Goal: Task Accomplishment & Management: Complete application form

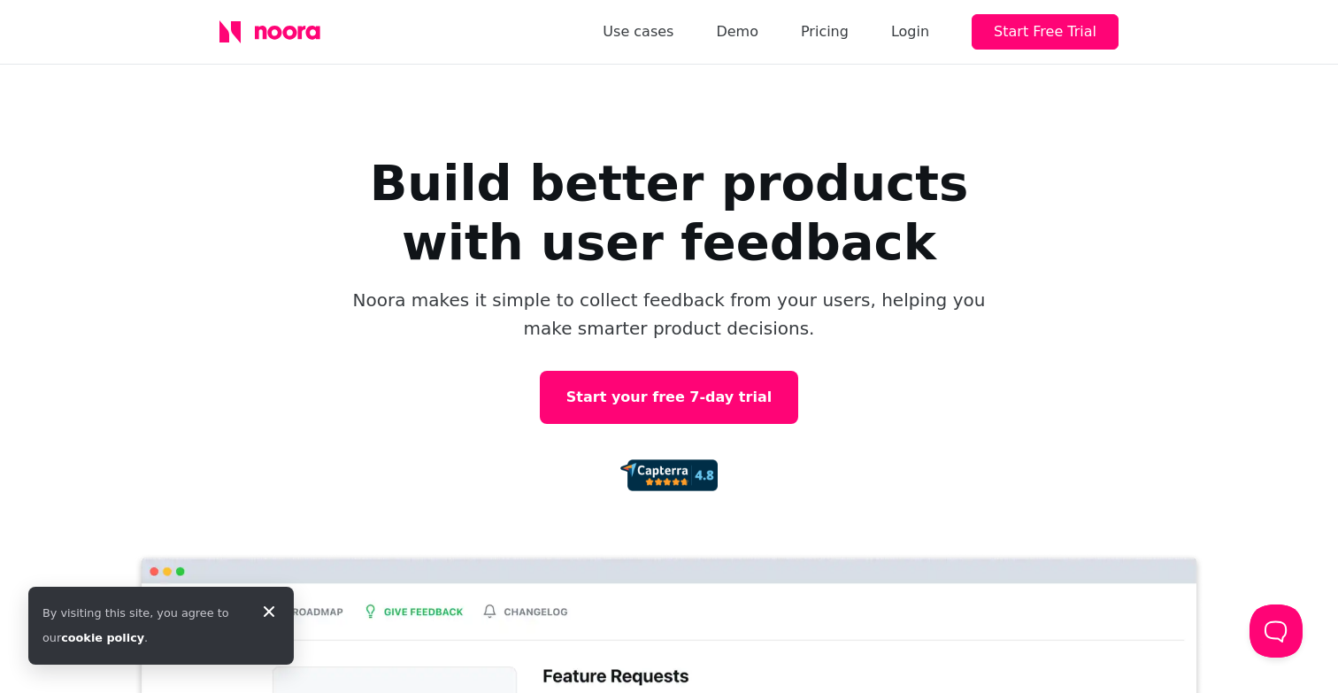
click at [276, 611] on icon at bounding box center [268, 611] width 21 height 21
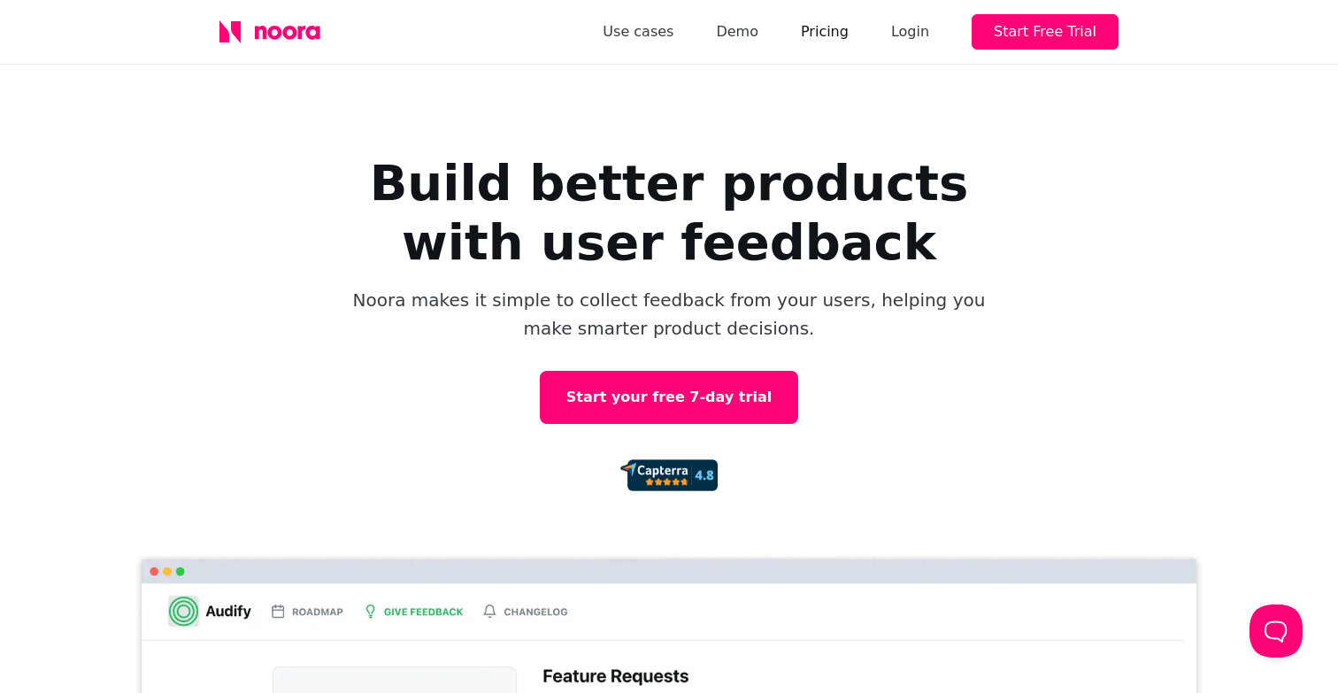
click at [831, 30] on link "Pricing" at bounding box center [825, 31] width 48 height 25
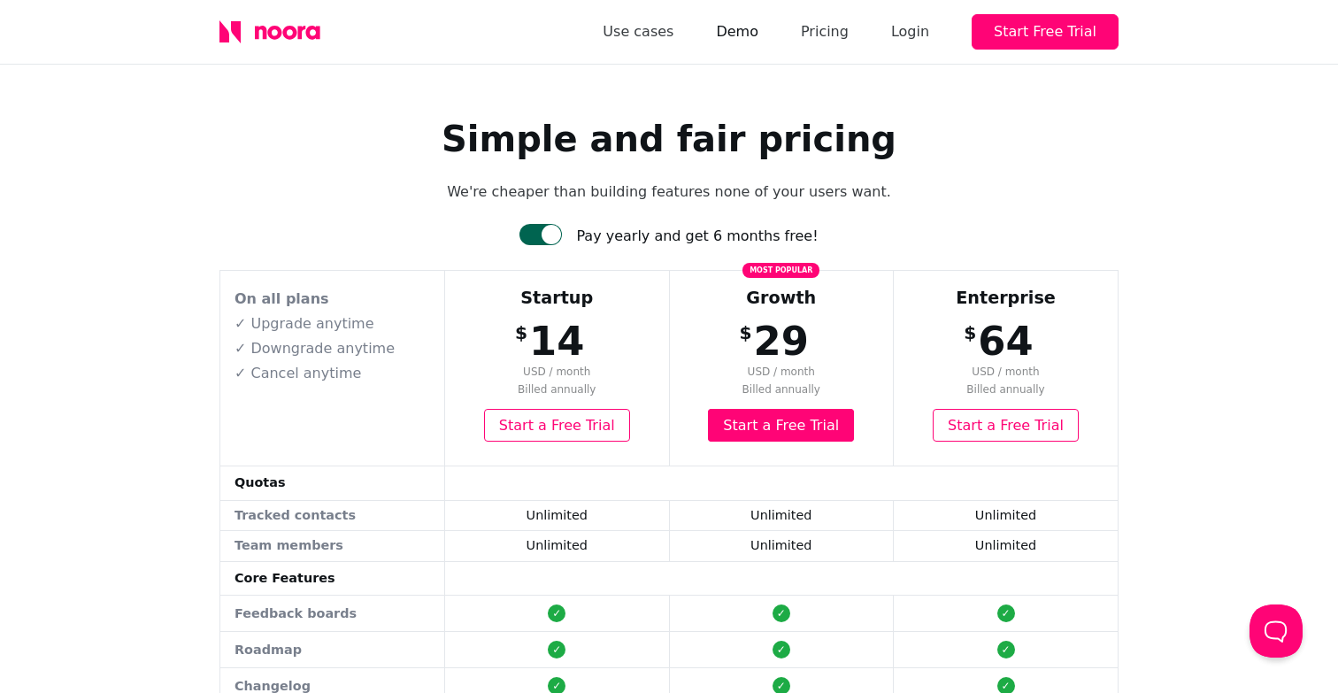
click at [758, 39] on link "Demo" at bounding box center [737, 31] width 42 height 25
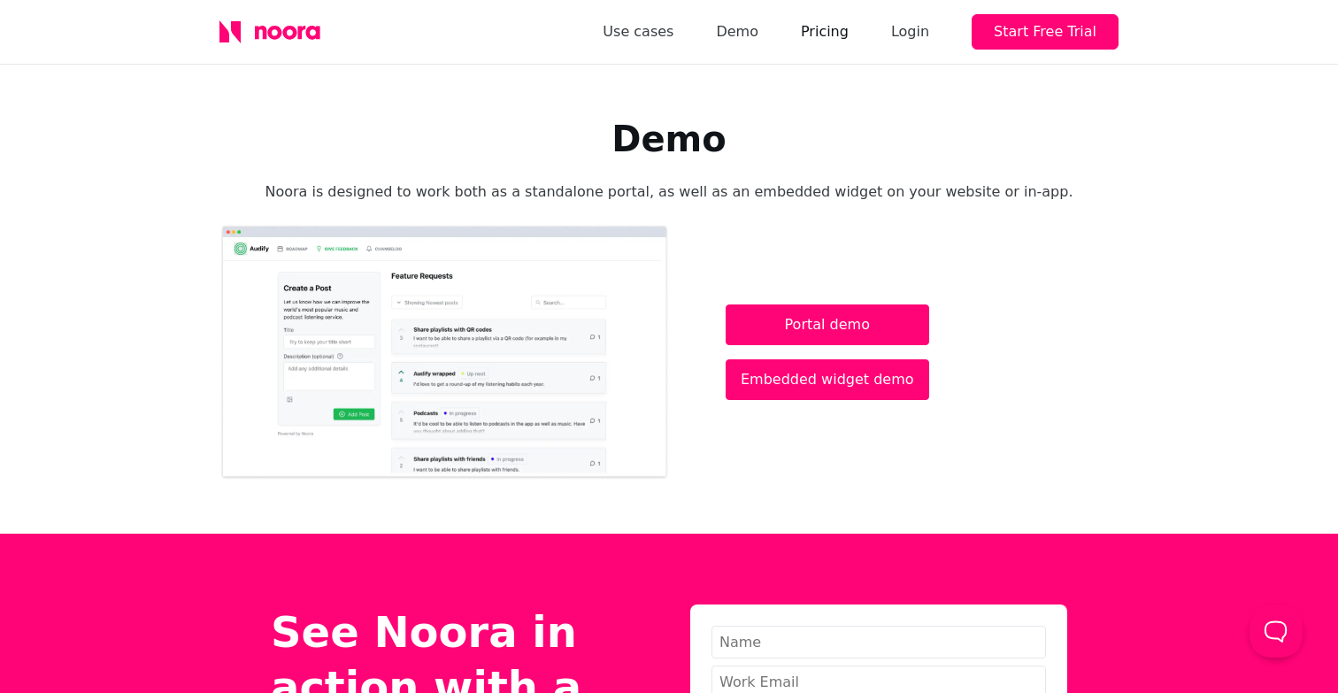
click at [819, 37] on link "Pricing" at bounding box center [825, 31] width 48 height 25
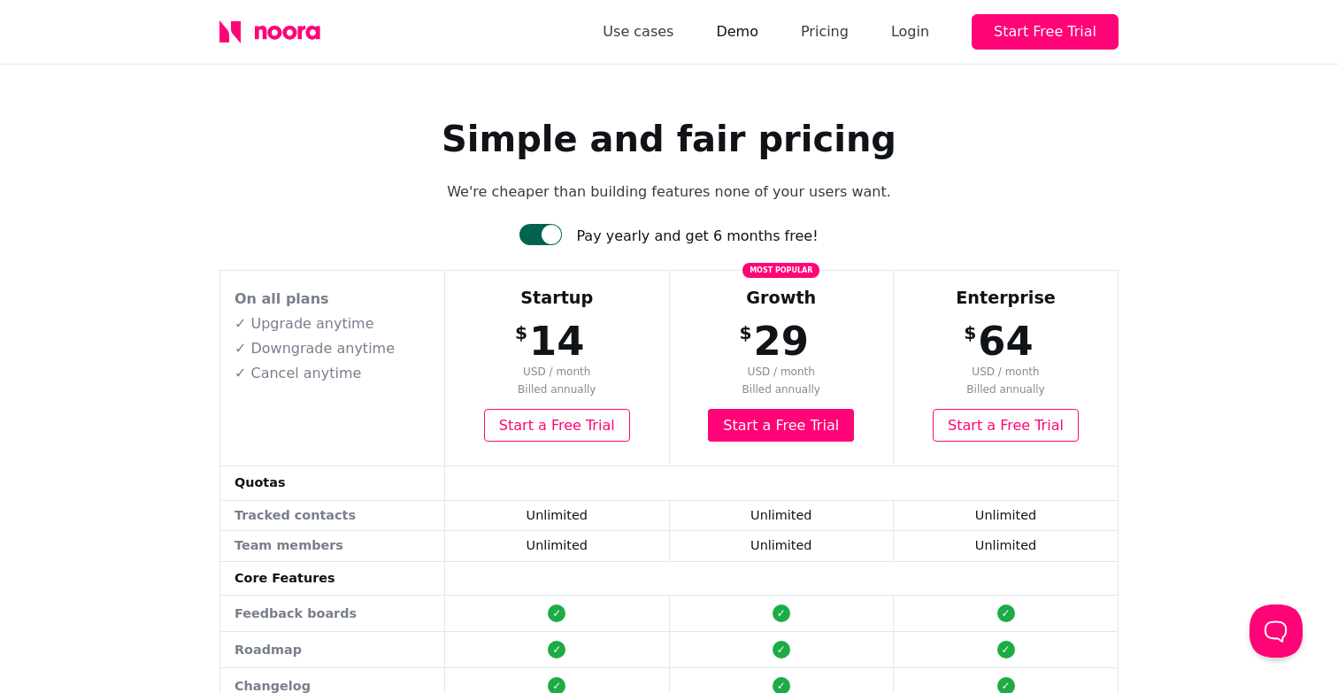
click at [753, 35] on link "Demo" at bounding box center [737, 31] width 42 height 25
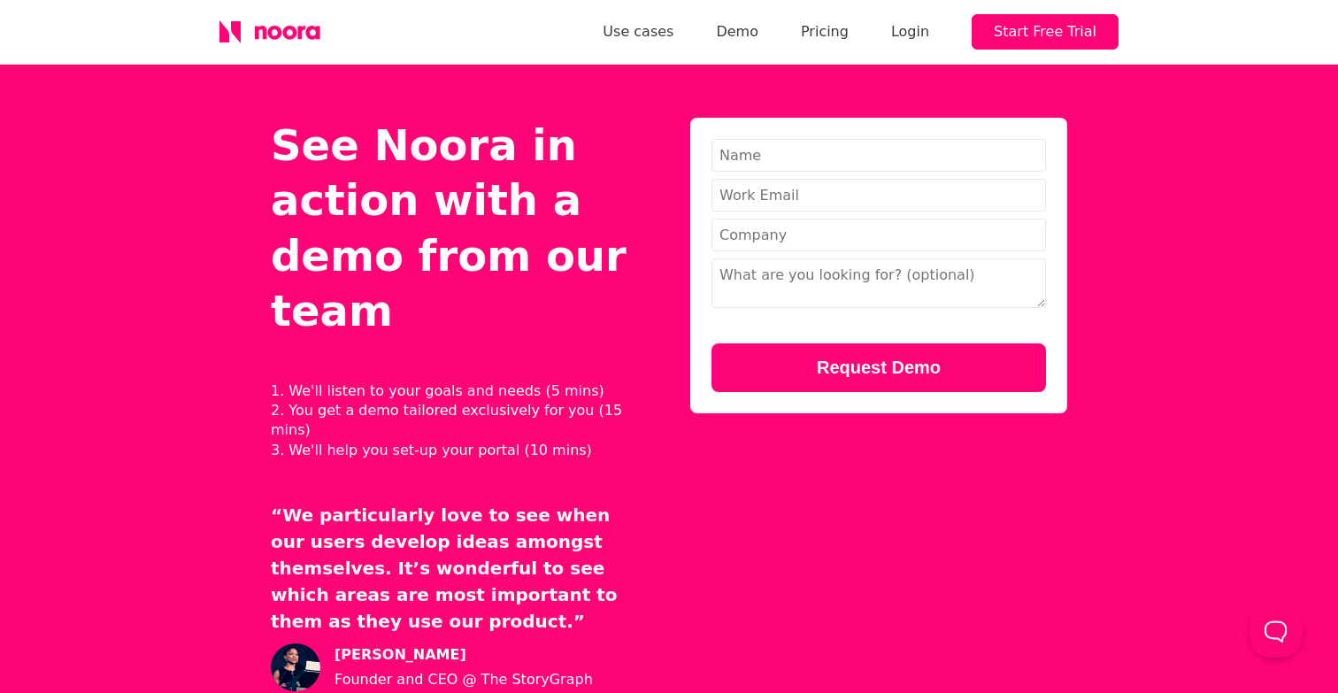
scroll to position [476, 0]
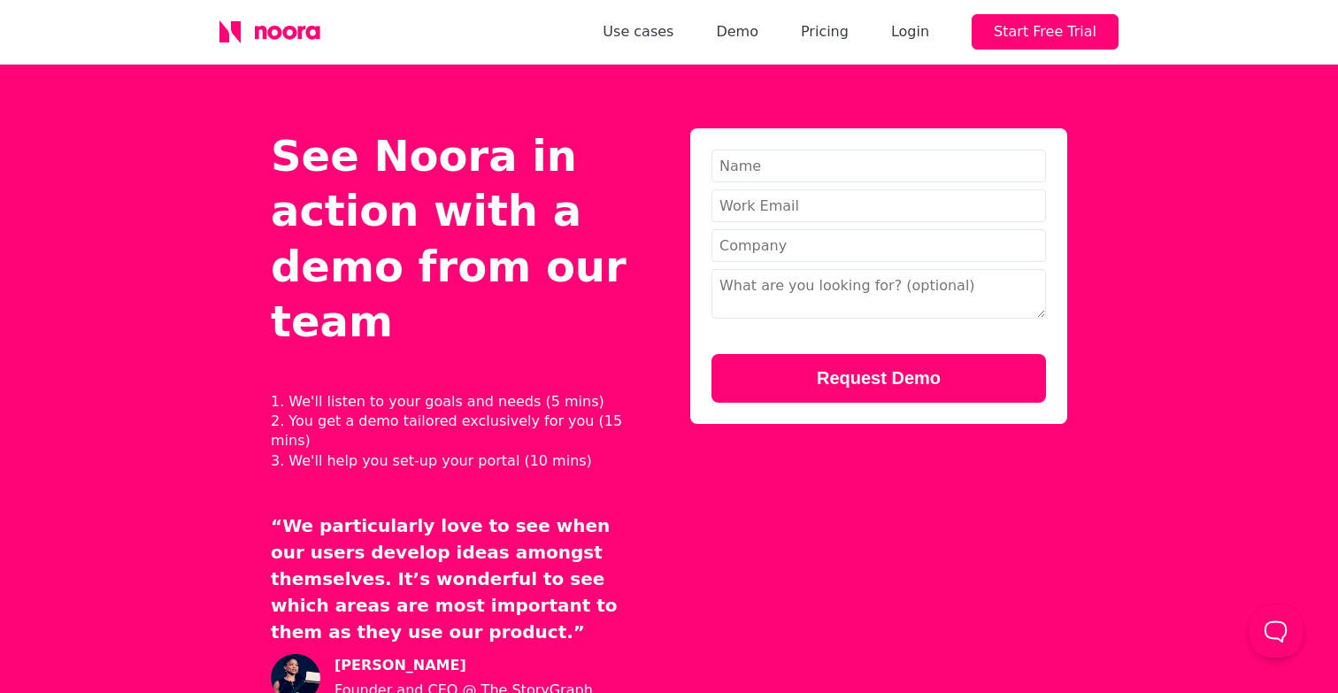
click at [870, 166] on input "text" at bounding box center [878, 166] width 335 height 33
type input "M"
click at [850, 175] on input "[PERSON_NAME]" at bounding box center [878, 166] width 335 height 33
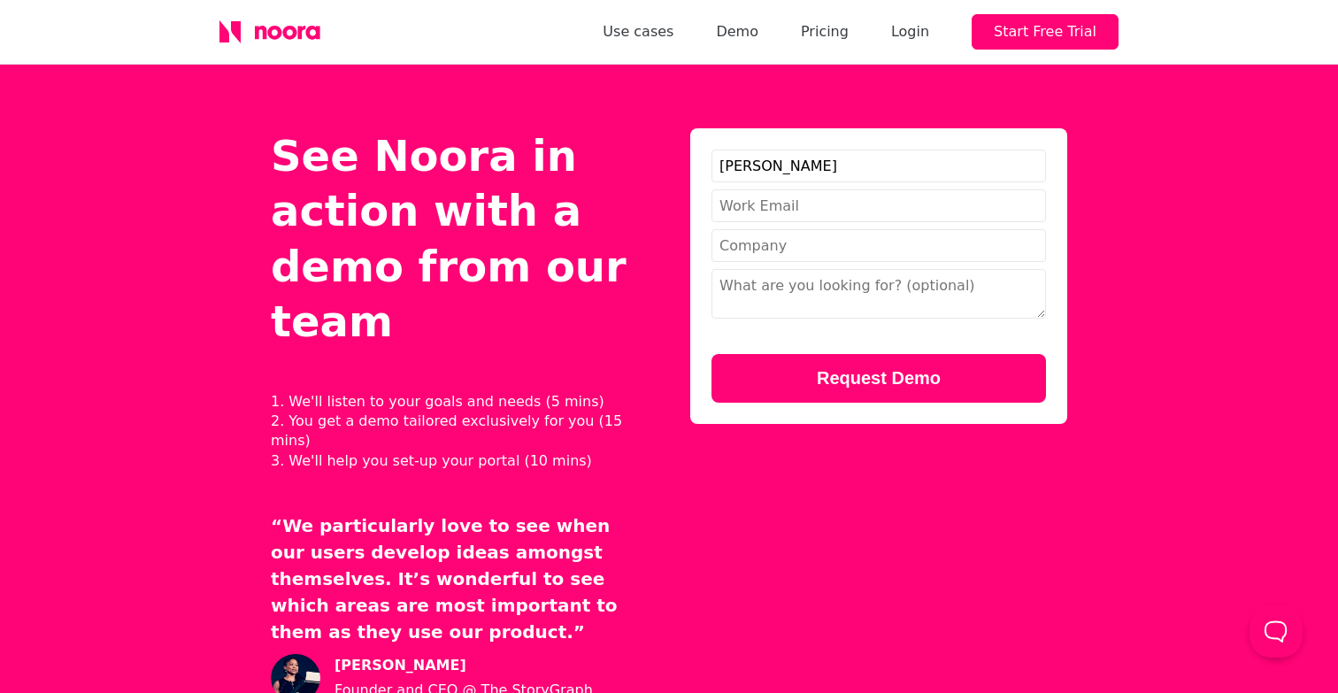
type input "[PERSON_NAME]"
click at [737, 213] on input "email" at bounding box center [878, 205] width 335 height 33
type input "[PERSON_NAME][EMAIL_ADDRESS][DOMAIN_NAME]"
click at [834, 243] on input "text" at bounding box center [878, 245] width 335 height 33
type input "Code & Clarity"
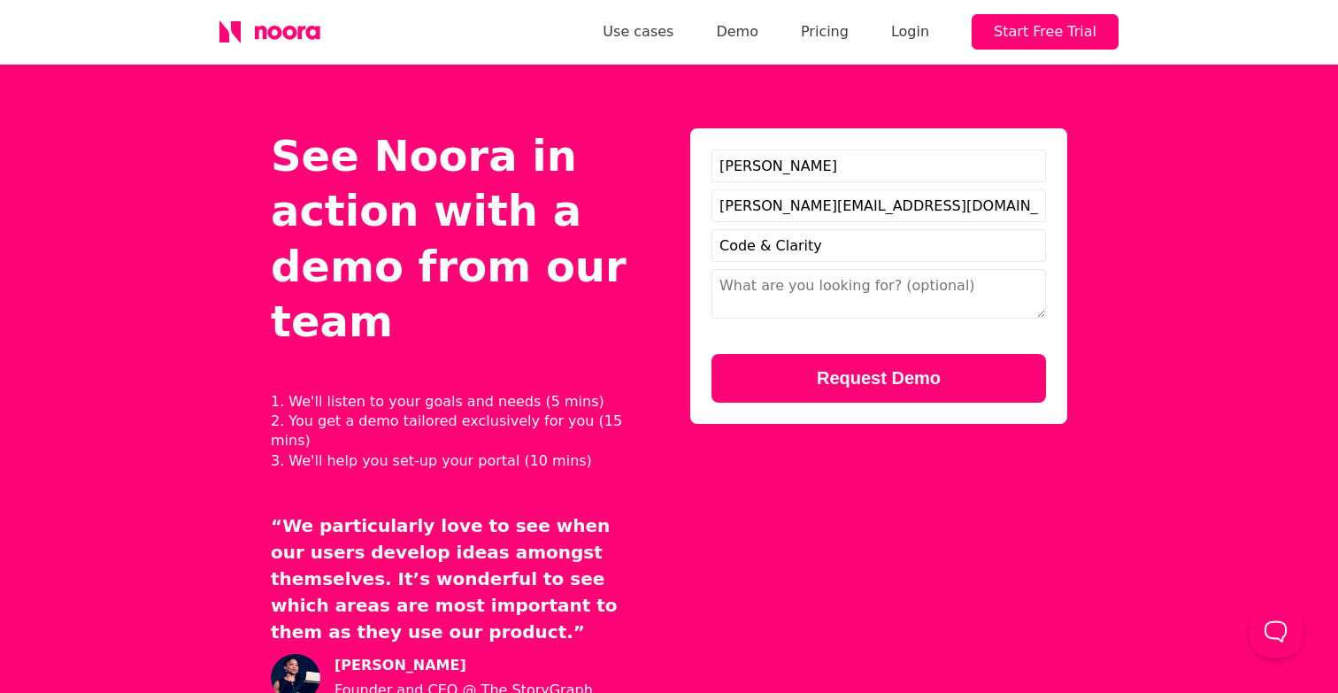
click at [872, 295] on textarea at bounding box center [878, 294] width 335 height 50
click at [730, 282] on textarea "Evaluating roadmap software" at bounding box center [878, 294] width 335 height 50
click at [996, 293] on textarea "We are evaluating roadmap software" at bounding box center [878, 294] width 335 height 50
type textarea "We are evaluating roadmap software."
click at [904, 368] on button "Request Demo" at bounding box center [878, 378] width 335 height 49
